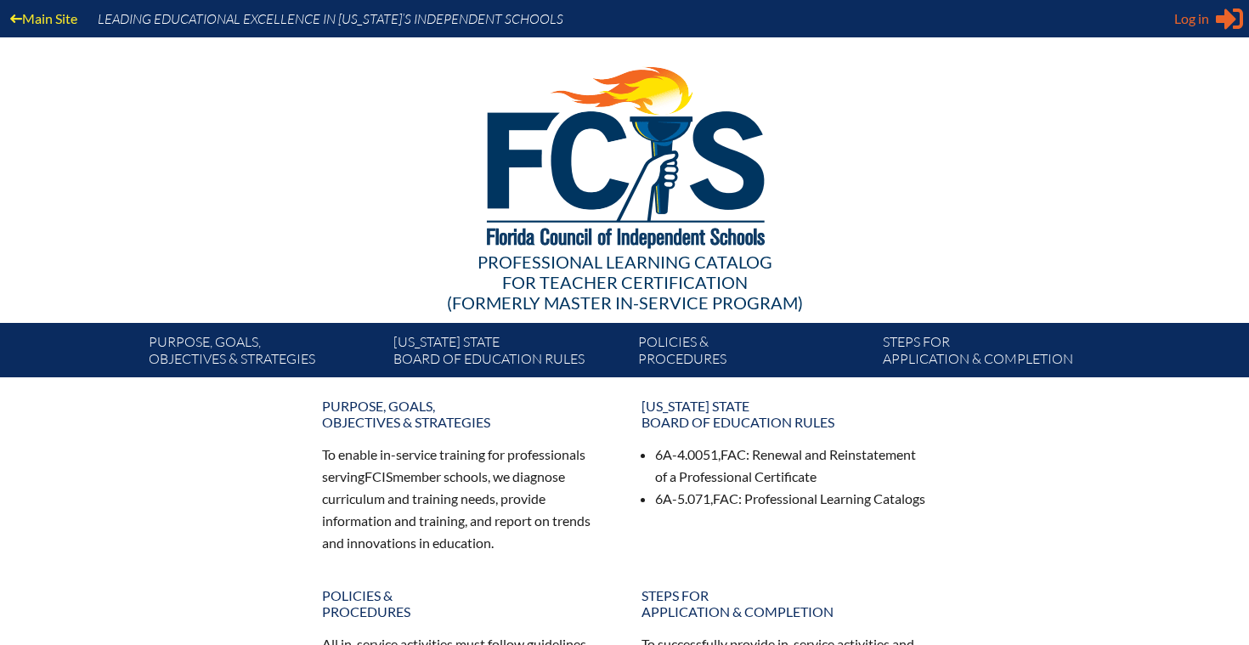
click at [1205, 20] on span "Log in" at bounding box center [1191, 18] width 35 height 20
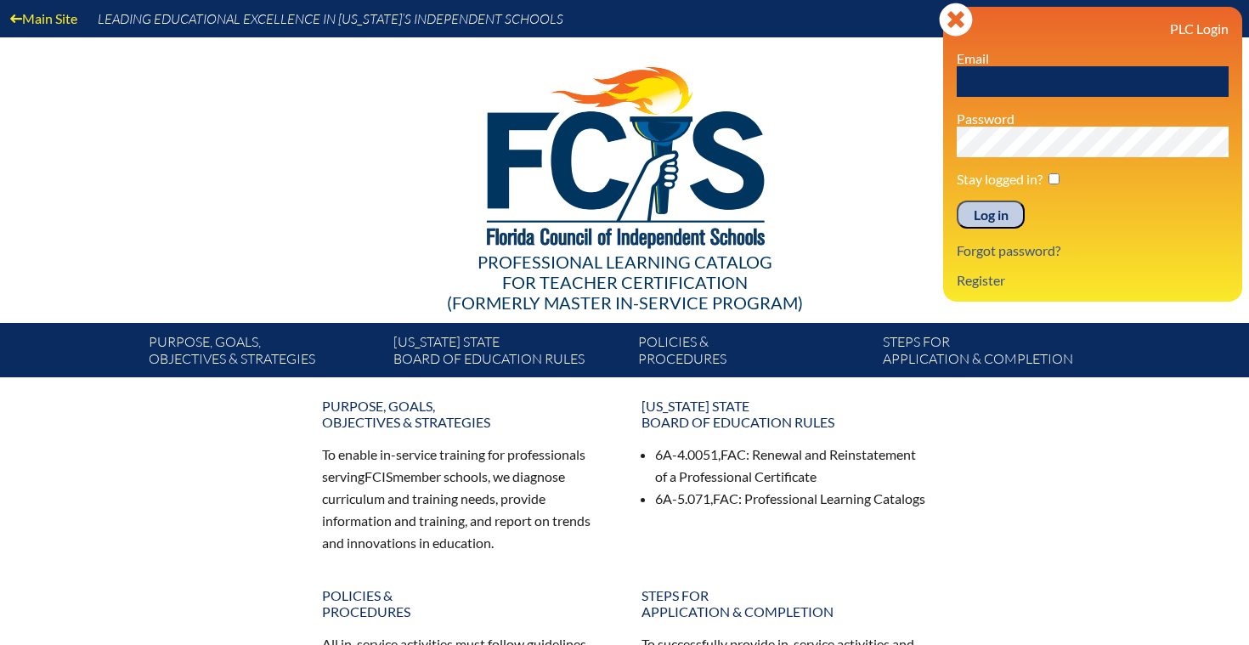
click at [1063, 82] on input "text" at bounding box center [1092, 81] width 272 height 31
click at [1031, 81] on input "text" at bounding box center [1092, 81] width 272 height 31
type input "[EMAIL_ADDRESS][DOMAIN_NAME]"
click at [979, 212] on input "Log in" at bounding box center [990, 214] width 68 height 29
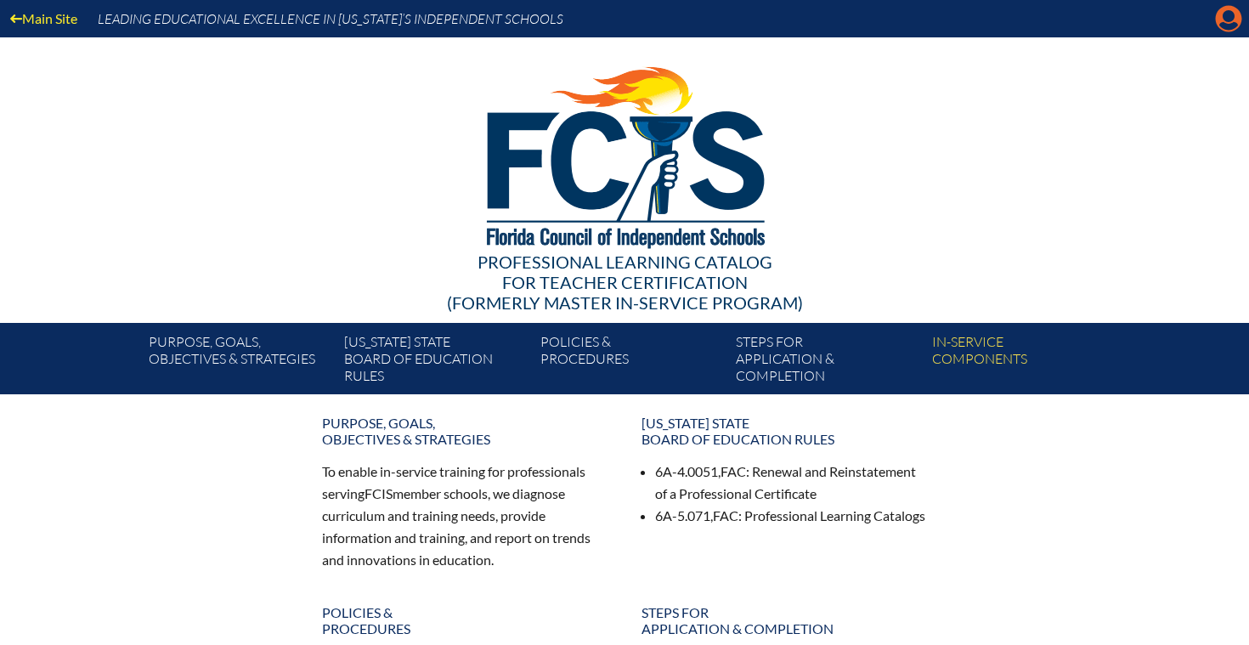
click at [1224, 16] on icon "Manage account" at bounding box center [1228, 18] width 27 height 27
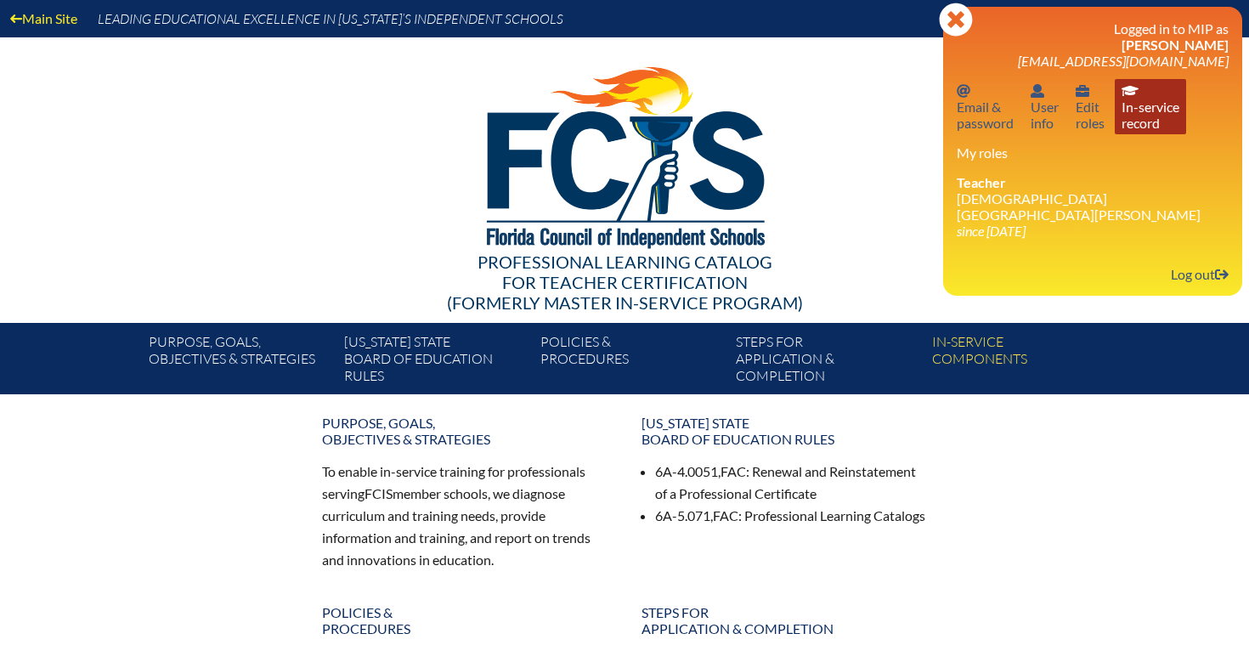
click at [1158, 127] on link "In-service record In-service record" at bounding box center [1149, 106] width 71 height 55
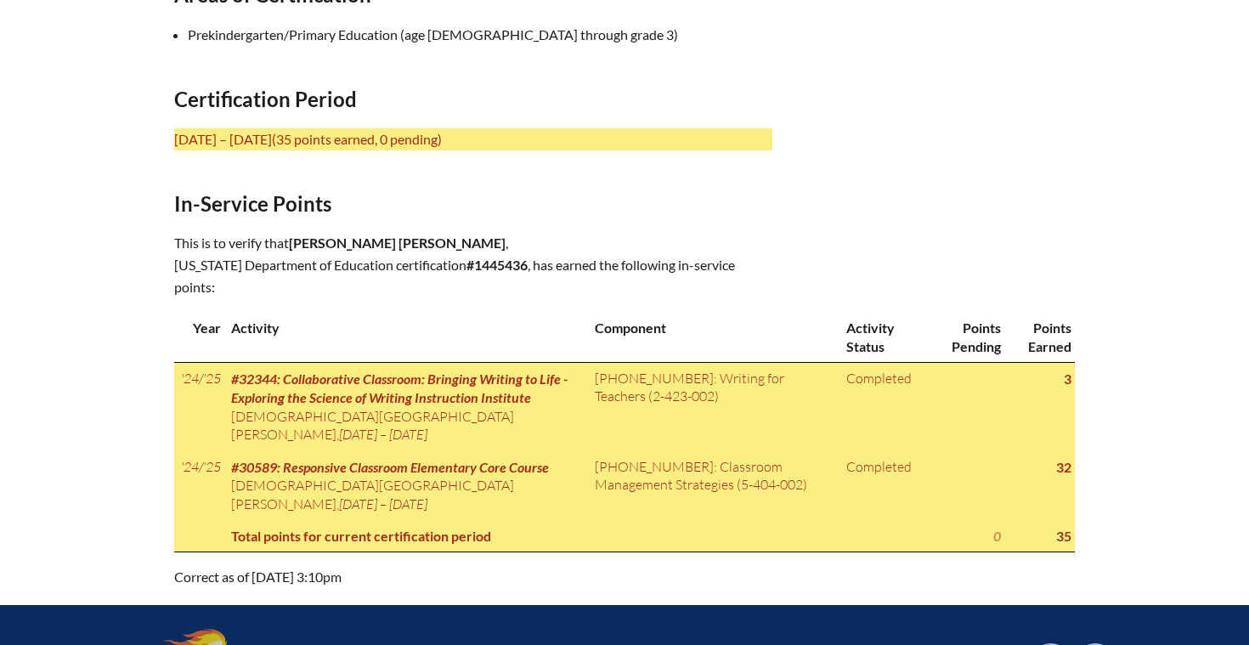
scroll to position [687, 0]
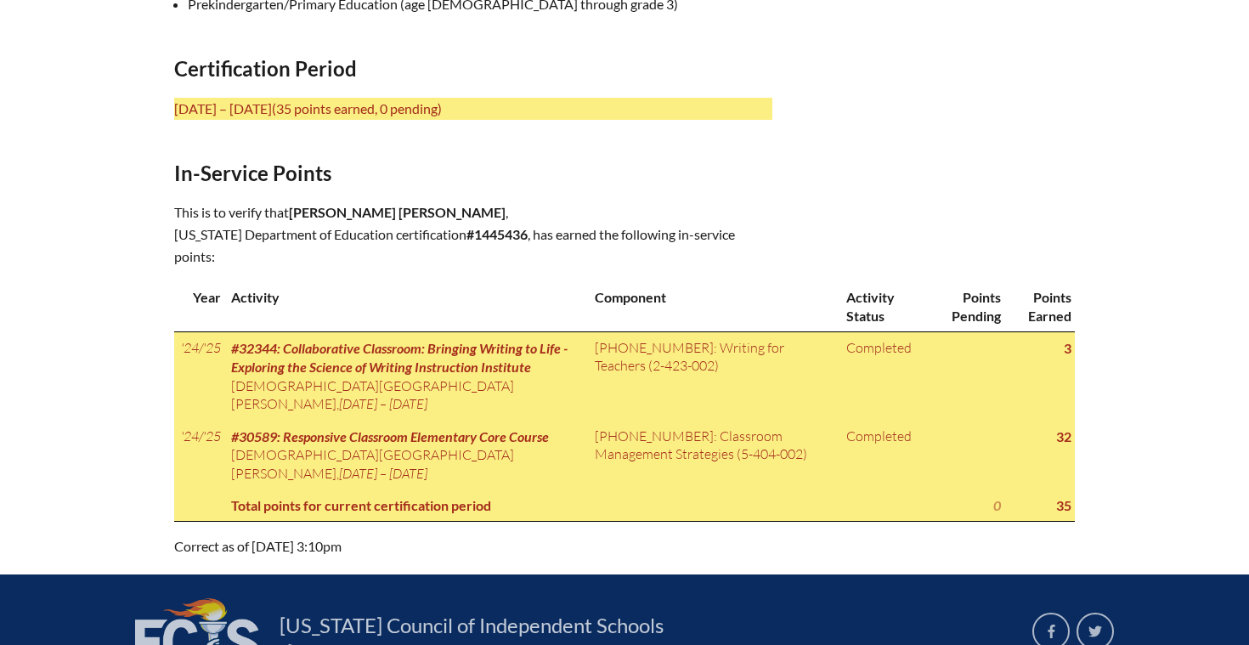
click at [1154, 384] on div "In-service record [PERSON_NAME] [PERSON_NAME] Areas of Certification Prekinderg…" at bounding box center [624, 159] width 1249 height 796
click at [629, 196] on div "In-service record [PERSON_NAME] [PERSON_NAME] Areas of Certification Prekinderg…" at bounding box center [624, 159] width 900 height 796
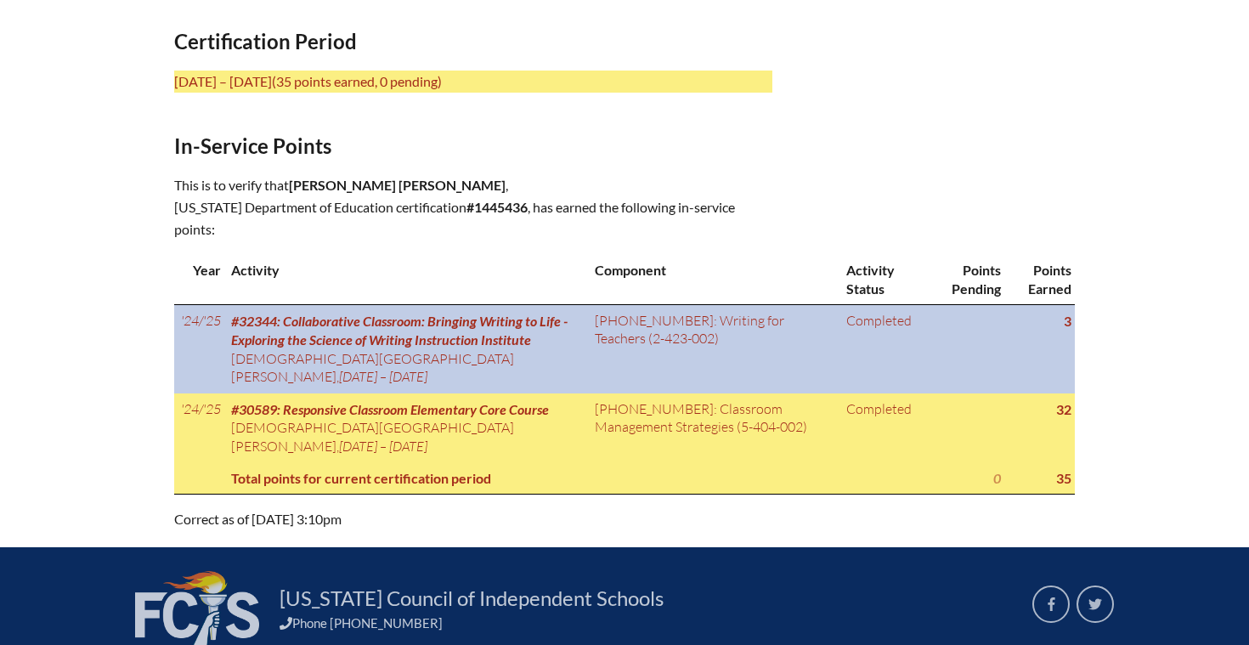
scroll to position [720, 0]
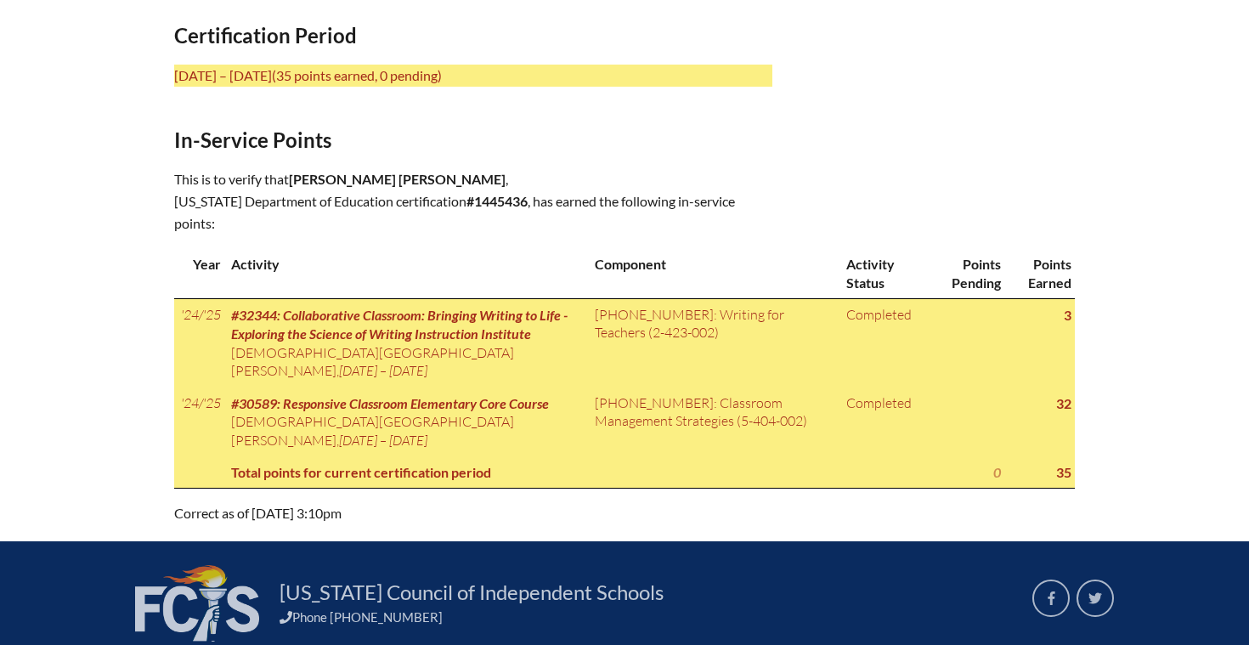
click at [880, 207] on div "In-service record [PERSON_NAME] [PERSON_NAME] Areas of Certification Prekinderg…" at bounding box center [624, 126] width 900 height 796
